Goal: Transaction & Acquisition: Purchase product/service

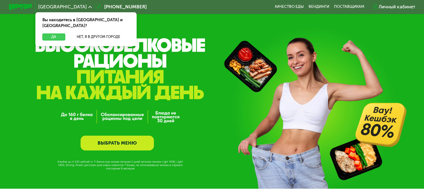
click at [52, 33] on button "Да" at bounding box center [53, 36] width 23 height 7
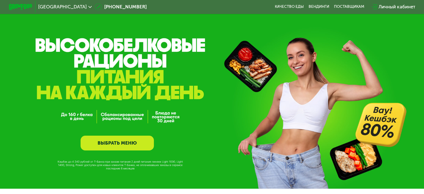
click at [125, 148] on link "ВЫБРАТЬ МЕНЮ" at bounding box center [116, 142] width 73 height 15
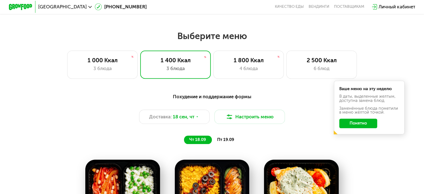
scroll to position [371, 0]
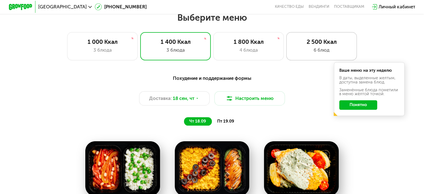
click at [321, 48] on div "6 блюд" at bounding box center [321, 50] width 58 height 7
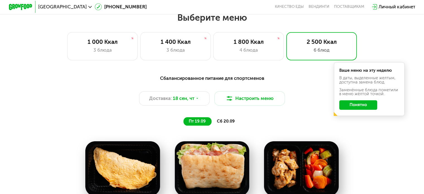
click at [361, 108] on button "Понятно" at bounding box center [358, 104] width 38 height 9
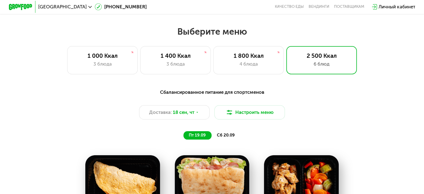
scroll to position [367, 0]
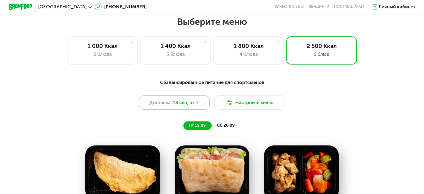
click at [197, 103] on icon at bounding box center [197, 103] width 4 height 4
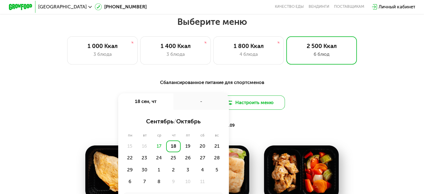
click at [257, 108] on button "Настроить меню" at bounding box center [249, 102] width 71 height 14
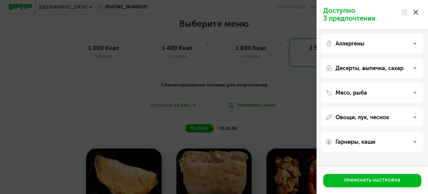
click at [282, 124] on div "Доступно 3 предпочтения Аллергены Десерты, выпечка, сахар Мясо, рыба Овощи, лук…" at bounding box center [214, 97] width 428 height 194
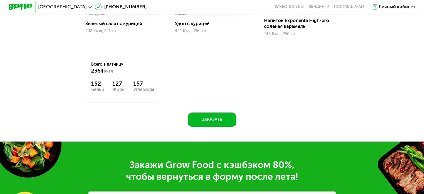
scroll to position [666, 0]
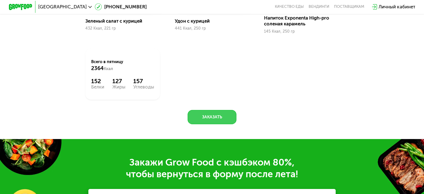
click at [218, 124] on button "Заказать" at bounding box center [211, 117] width 49 height 14
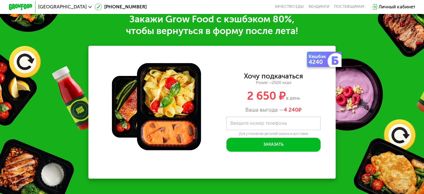
scroll to position [811, 0]
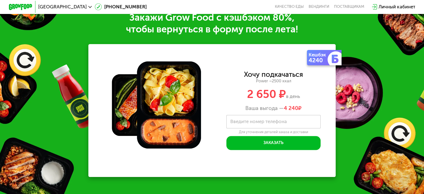
click at [317, 63] on div "4240" at bounding box center [318, 60] width 20 height 6
click at [367, 42] on div "Закажи Grow Food c кэшбэком 80%, чтобы вернуться в форму после лета! Кешбэк 424…" at bounding box center [212, 94] width 424 height 200
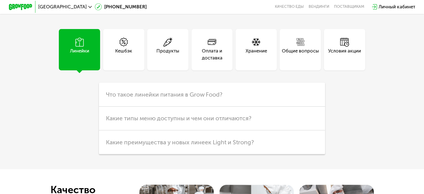
scroll to position [1428, 0]
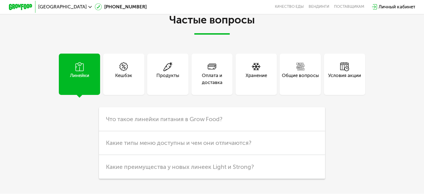
click at [129, 86] on div "Кешбэк" at bounding box center [123, 79] width 17 height 14
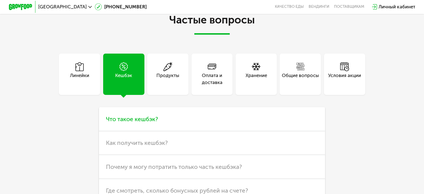
click at [206, 131] on h3 "Что такое кешбэк?" at bounding box center [212, 119] width 226 height 24
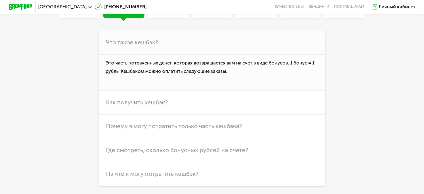
scroll to position [1510, 0]
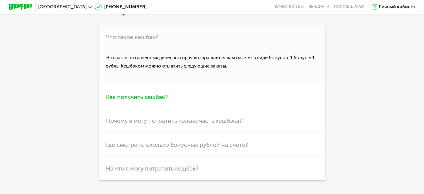
click at [271, 109] on h3 "Как получить кешбэк?" at bounding box center [212, 97] width 226 height 24
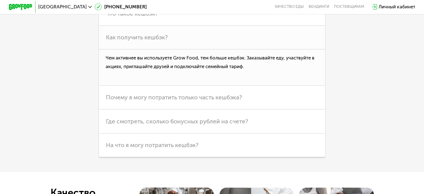
scroll to position [1554, 0]
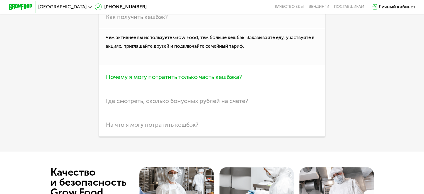
click at [297, 87] on h3 "Почему я могу потратить только часть кешбэка?" at bounding box center [212, 77] width 226 height 24
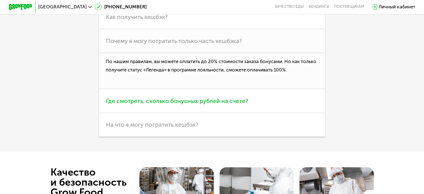
click at [282, 112] on h3 "Где смотреть, сколько бонусных рублей на счете?" at bounding box center [212, 101] width 226 height 24
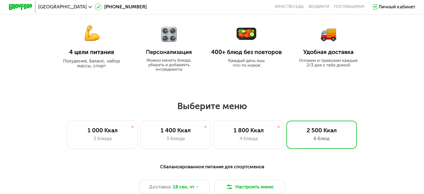
scroll to position [281, 0]
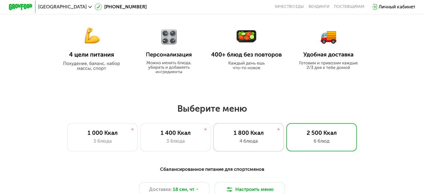
click at [261, 140] on div "4 блюда" at bounding box center [248, 140] width 58 height 7
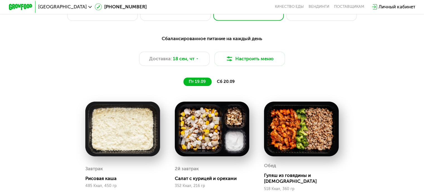
scroll to position [384, 0]
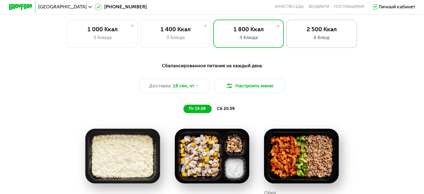
click at [313, 40] on div "6 блюд" at bounding box center [321, 37] width 58 height 7
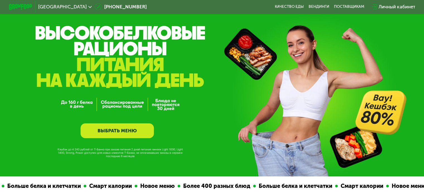
scroll to position [0, 0]
